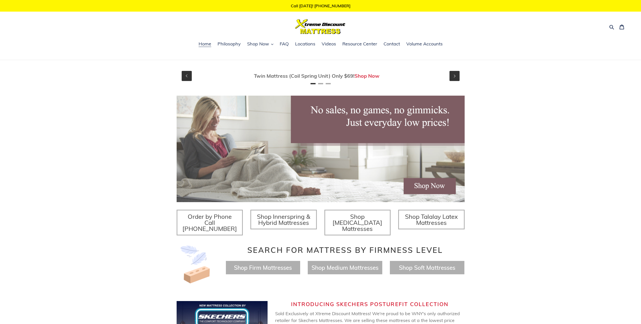
click at [372, 76] on link "Shop Now" at bounding box center [367, 76] width 25 height 6
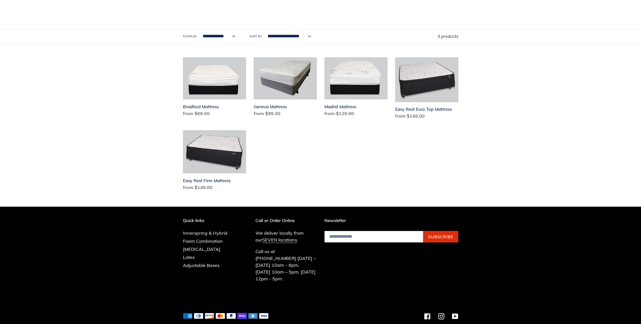
scroll to position [250, 0]
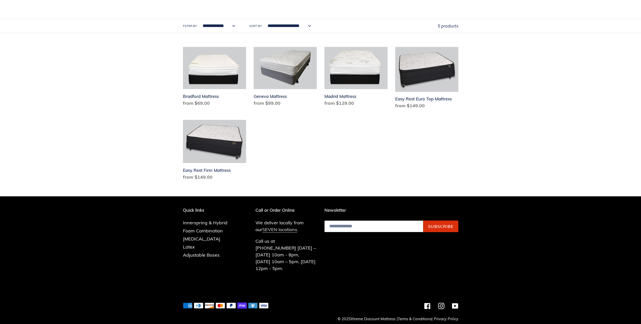
click at [273, 228] on link "SEVEN locations" at bounding box center [279, 230] width 35 height 6
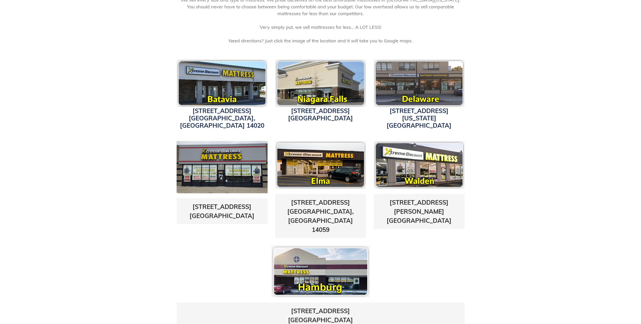
scroll to position [126, 0]
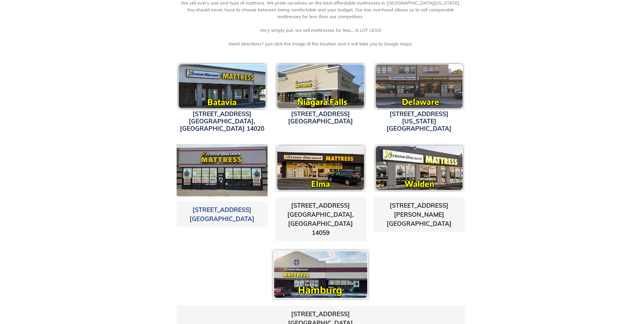
click at [225, 206] on link "5433 Transit Road East Amherst, NY 14221" at bounding box center [222, 214] width 65 height 17
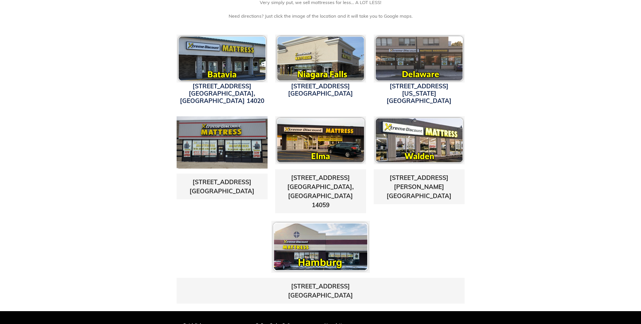
scroll to position [152, 0]
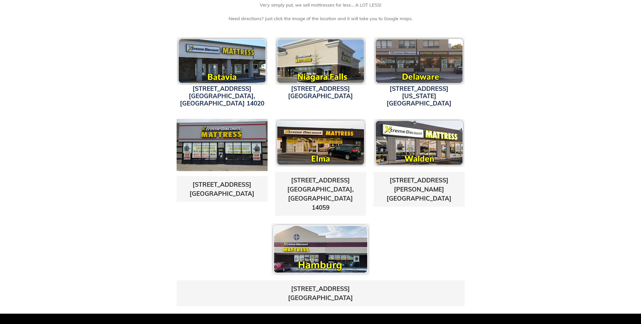
click at [516, 138] on div "4152 W. Main St. Batavia, NY 14020 1340 Military Road Niagara Falls, NY 14304 3…" at bounding box center [320, 172] width 641 height 285
click at [525, 129] on div "4152 W. Main St. Batavia, NY 14020 1340 Military Road Niagara Falls, NY 14304 3…" at bounding box center [320, 172] width 641 height 285
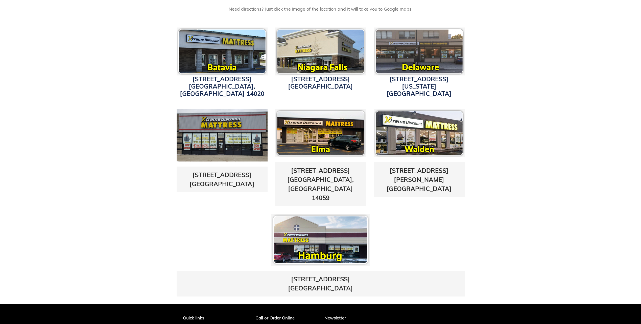
scroll to position [126, 0]
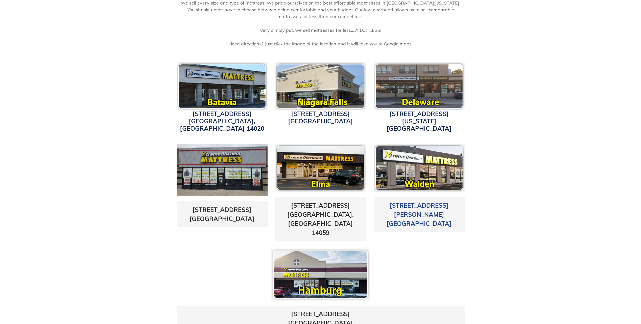
click at [411, 202] on link "1625 Walden Ave. Cheektowaga, NY 14225" at bounding box center [419, 215] width 65 height 26
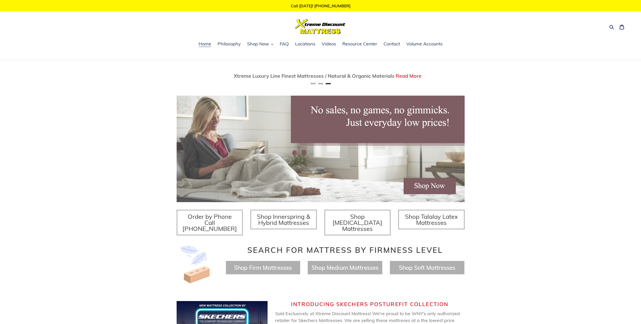
scroll to position [0, 576]
